Goal: Task Accomplishment & Management: Complete application form

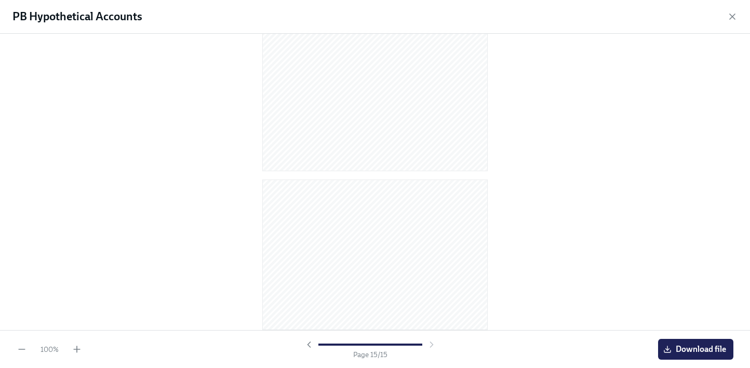
scroll to position [1623, 0]
click at [732, 11] on div "PB Hypothetical Accounts" at bounding box center [375, 17] width 750 height 34
click at [729, 16] on icon "button" at bounding box center [732, 16] width 10 height 10
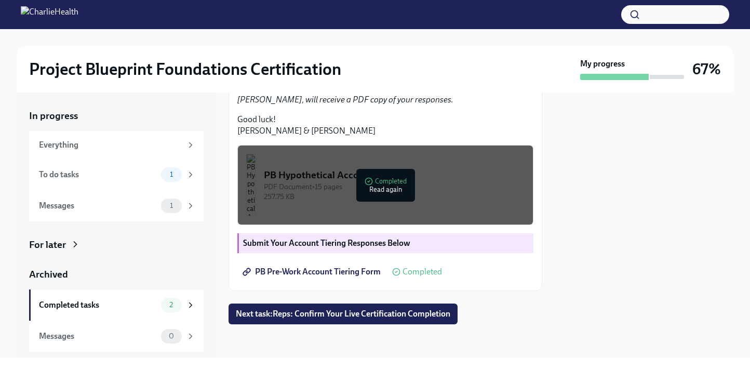
click at [531, 302] on div "New Hires: Complete Your Pre-Work Account Tiering Done Completed [DATE] Hi [PER…" at bounding box center [385, 85] width 314 height 478
click at [432, 309] on span "Next task : Reps: Confirm Your Live Certification Completion" at bounding box center [343, 313] width 214 height 10
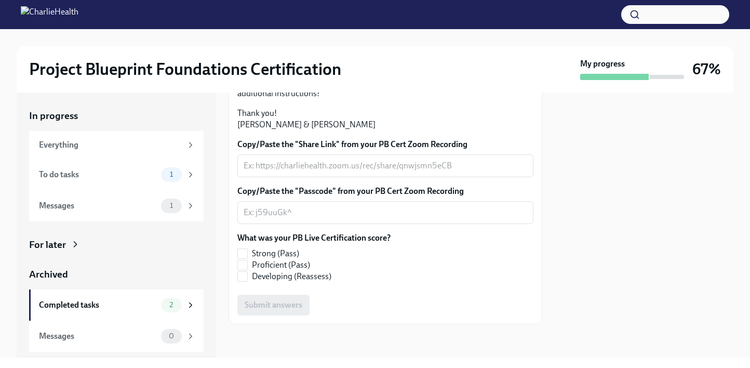
scroll to position [321, 0]
click at [110, 169] on div "To do tasks" at bounding box center [98, 174] width 118 height 11
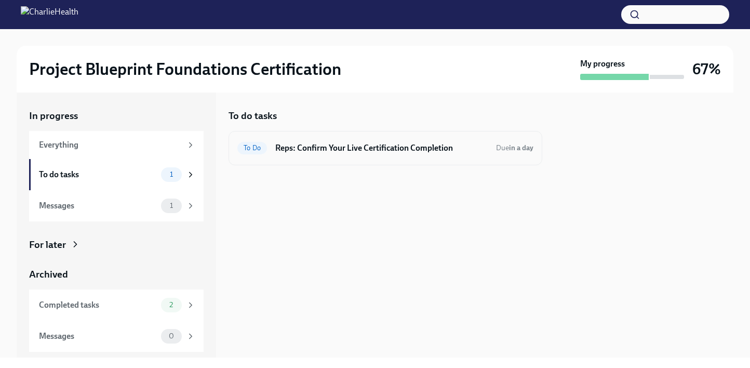
click at [377, 147] on h6 "Reps: Confirm Your Live Certification Completion" at bounding box center [381, 147] width 212 height 11
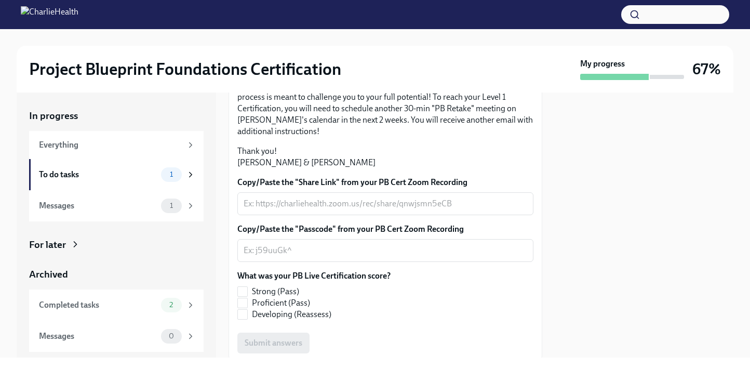
scroll to position [321, 0]
